Goal: Task Accomplishment & Management: Manage account settings

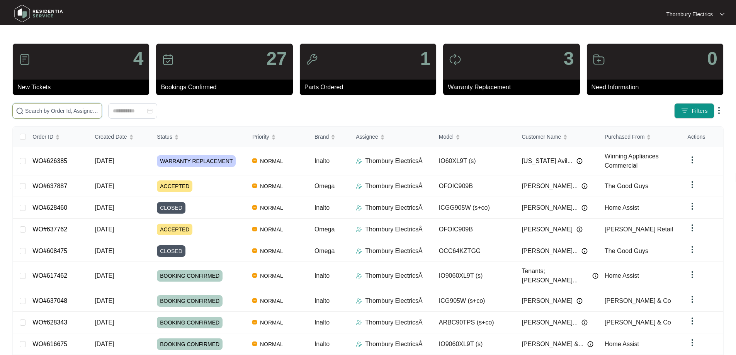
click at [94, 112] on input "text" at bounding box center [61, 111] width 73 height 8
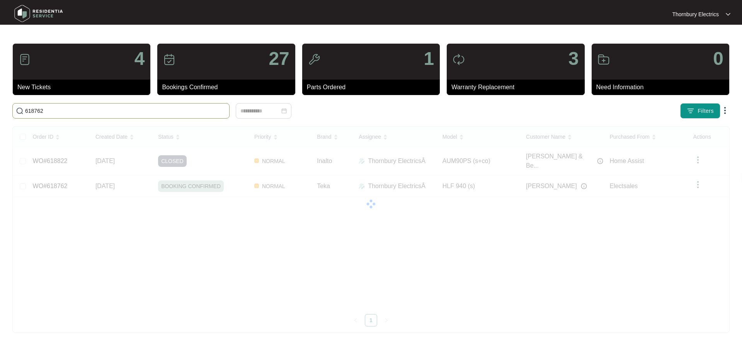
type input "618762"
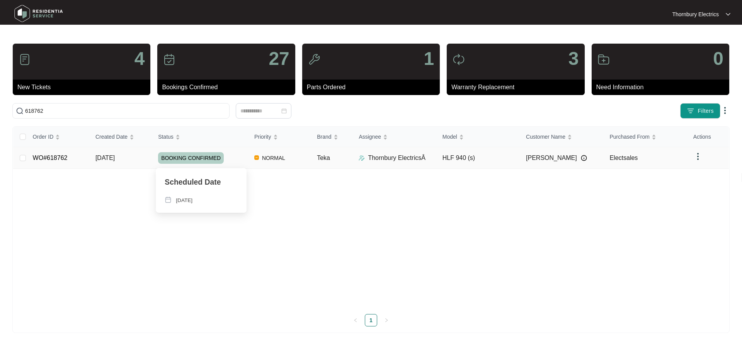
click at [241, 153] on div "BOOKING CONFIRMED" at bounding box center [203, 158] width 90 height 12
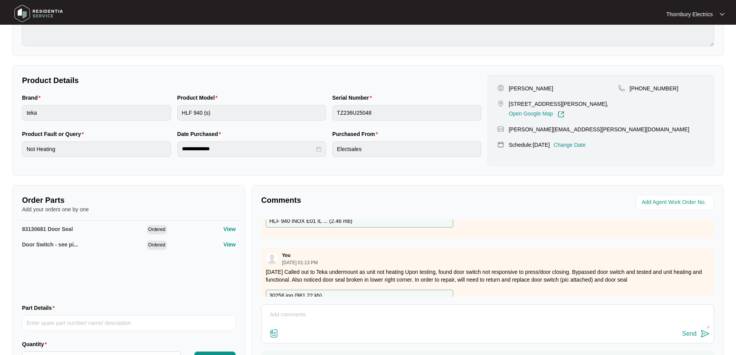
scroll to position [116, 0]
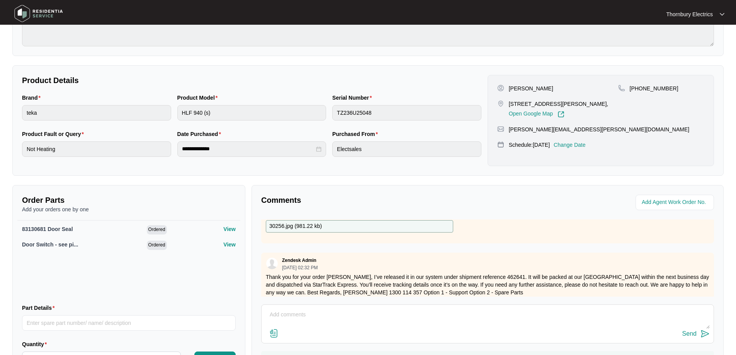
click at [286, 311] on textarea at bounding box center [487, 319] width 444 height 20
paste textarea "Returned and replaced faulty door switch and seal on Teka undermount oven Teste…"
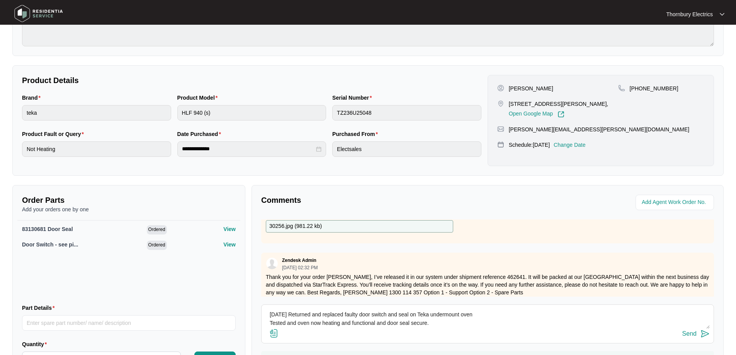
type textarea "[DATE] Returned and replaced faulty door switch and seal on Teka undermount ove…"
click at [699, 338] on button "Send" at bounding box center [695, 334] width 27 height 10
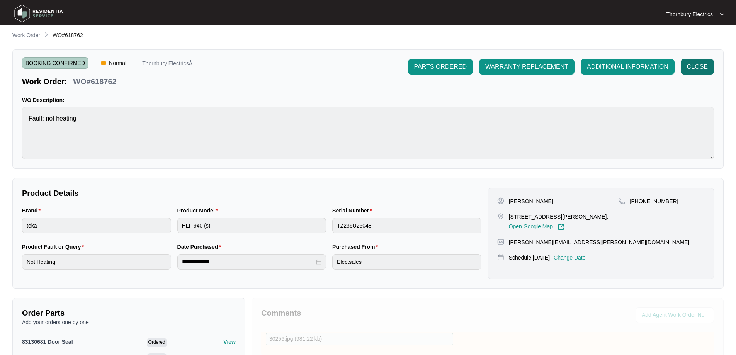
scroll to position [0, 0]
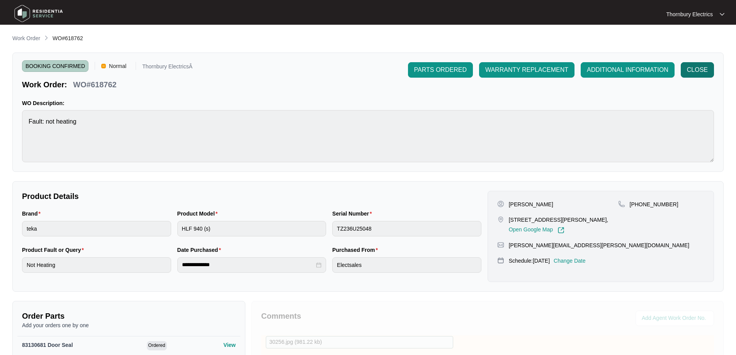
click at [700, 69] on span "CLOSE" at bounding box center [697, 69] width 21 height 9
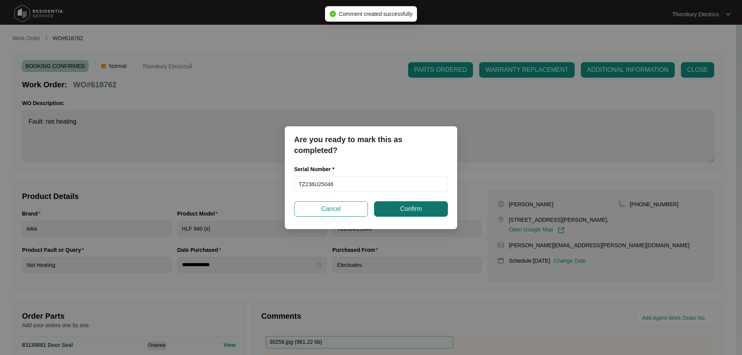
click at [406, 207] on span "Confirm" at bounding box center [411, 208] width 22 height 9
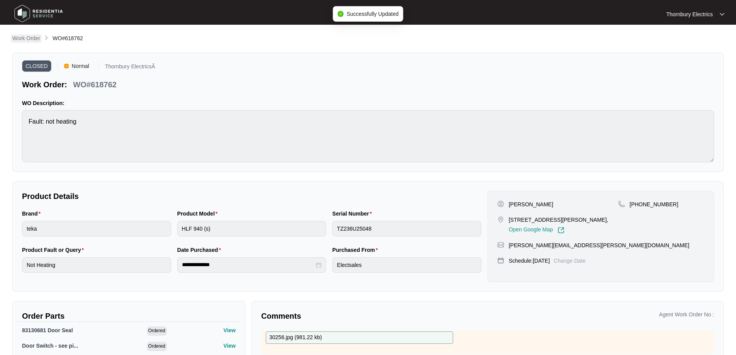
click at [28, 39] on p "Work Order" at bounding box center [26, 38] width 28 height 8
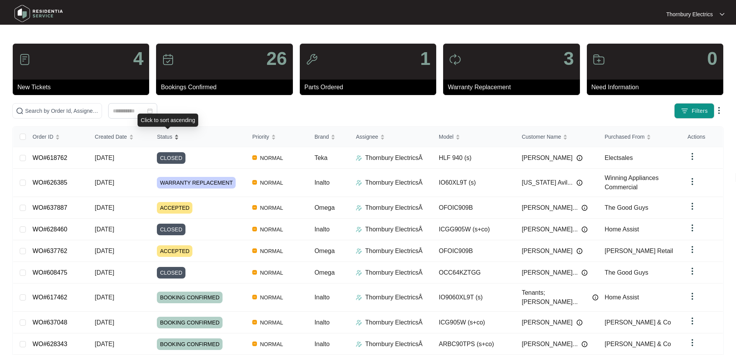
click at [161, 138] on span "Status" at bounding box center [164, 137] width 15 height 8
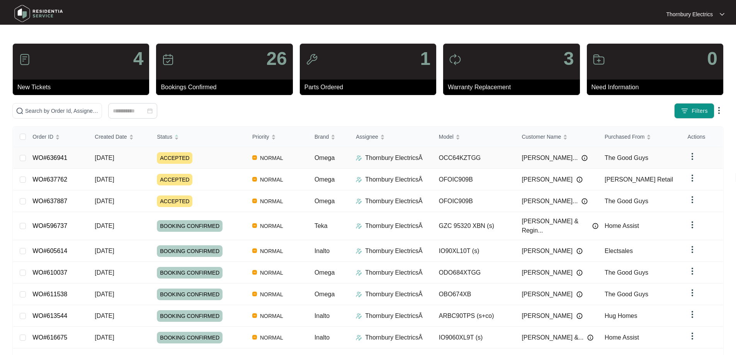
click at [297, 160] on div "Order ID Created Date Status Priority Brand Assignee Model Customer Name Purcha…" at bounding box center [368, 261] width 710 height 269
click at [297, 160] on td "NORMAL" at bounding box center [277, 158] width 62 height 22
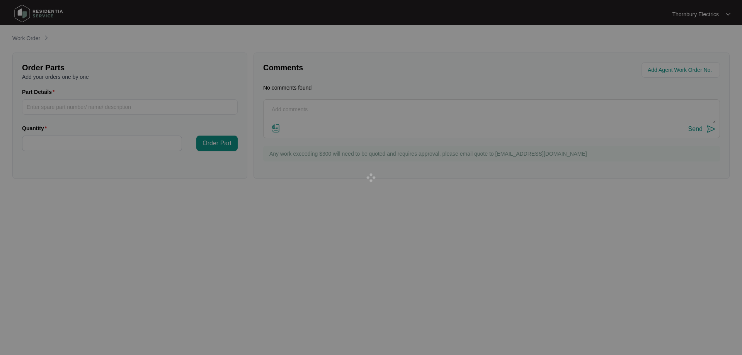
click at [297, 160] on div at bounding box center [371, 177] width 742 height 355
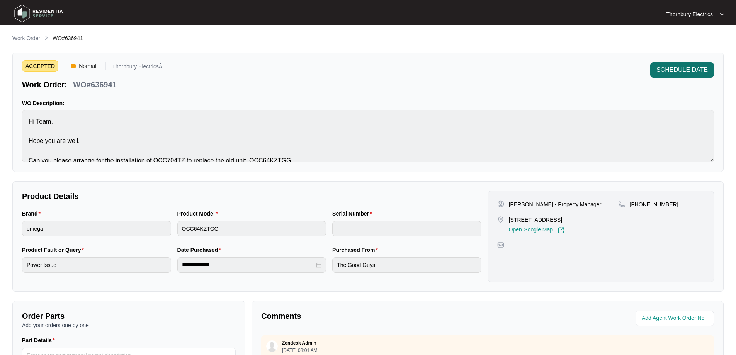
click at [689, 70] on span "SCHEDULE DATE" at bounding box center [681, 69] width 51 height 9
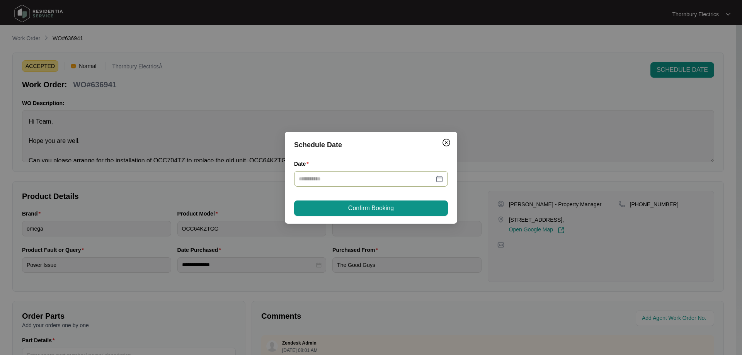
click at [438, 180] on div at bounding box center [371, 179] width 144 height 8
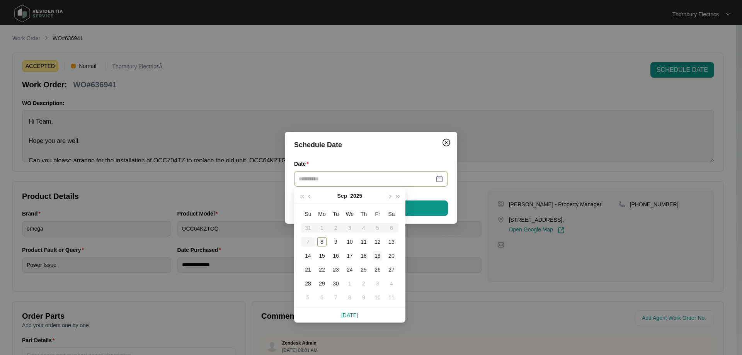
click at [376, 257] on div "19" at bounding box center [377, 255] width 9 height 9
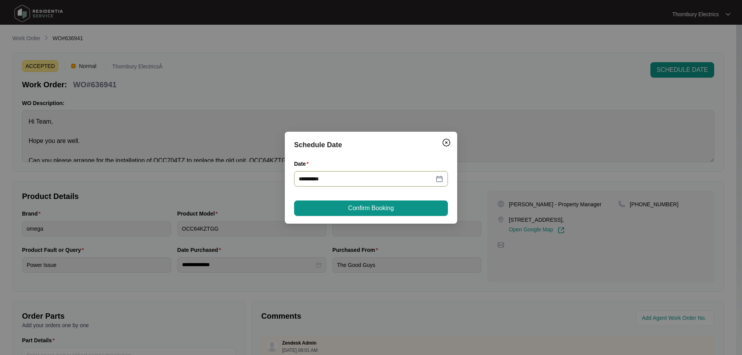
type input "**********"
click at [396, 212] on button "Confirm Booking" at bounding box center [371, 208] width 154 height 15
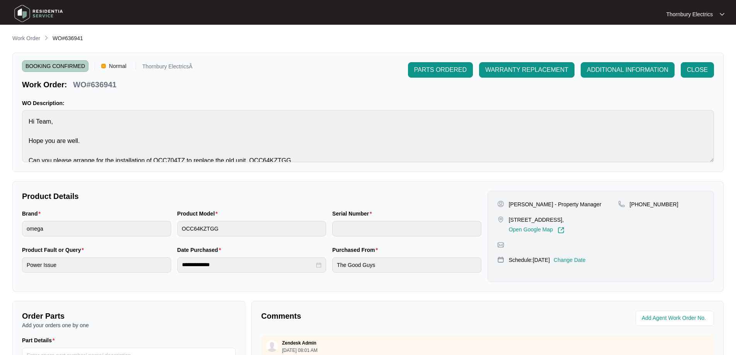
click at [31, 39] on p "Work Order" at bounding box center [26, 38] width 28 height 8
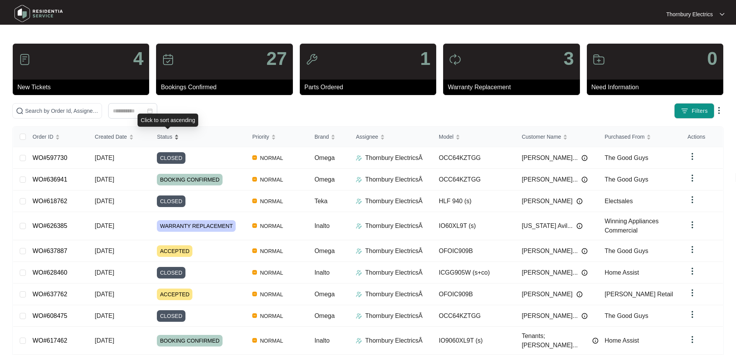
click at [168, 137] on span "Status" at bounding box center [164, 137] width 15 height 8
